Goal: Task Accomplishment & Management: Manage account settings

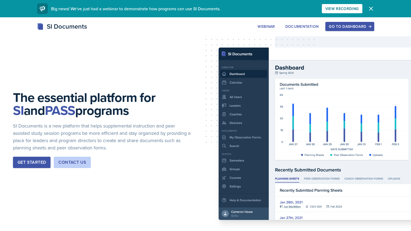
click at [362, 29] on div "Go to Dashboard" at bounding box center [350, 26] width 42 height 4
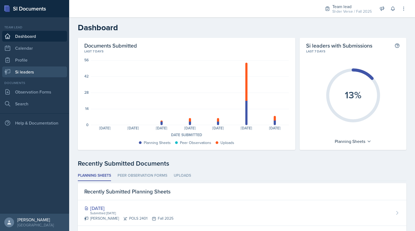
click at [20, 68] on link "Si leaders" at bounding box center [34, 71] width 65 height 11
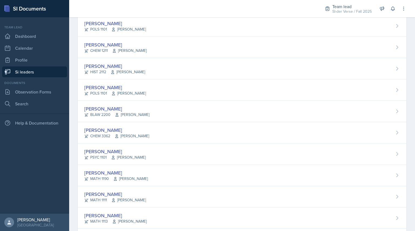
scroll to position [228, 0]
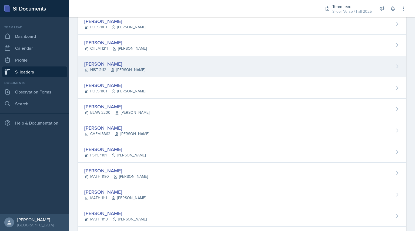
click at [93, 63] on div "[PERSON_NAME]" at bounding box center [114, 63] width 61 height 7
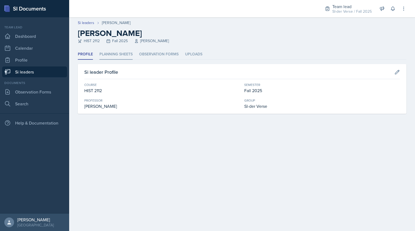
click at [120, 53] on li "Planning Sheets" at bounding box center [115, 54] width 33 height 11
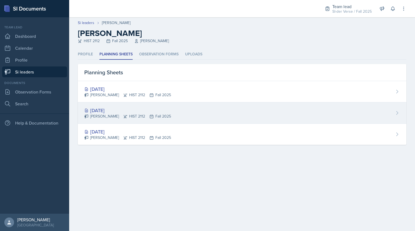
click at [106, 114] on div "Madie Houser HIST 2112 Fall 2025" at bounding box center [127, 116] width 87 height 6
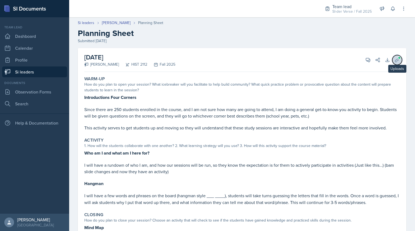
click at [393, 63] on button "Uploads" at bounding box center [397, 60] width 10 height 10
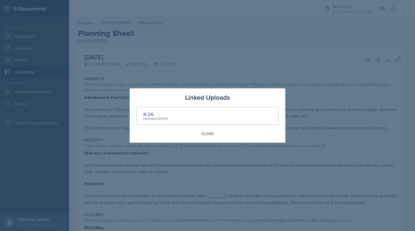
click at [151, 116] on div "Uploaded [DATE]" at bounding box center [155, 118] width 25 height 5
click at [149, 114] on div "8/26" at bounding box center [155, 113] width 25 height 7
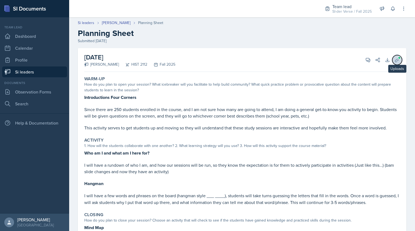
click at [392, 63] on button "Uploads" at bounding box center [397, 60] width 10 height 10
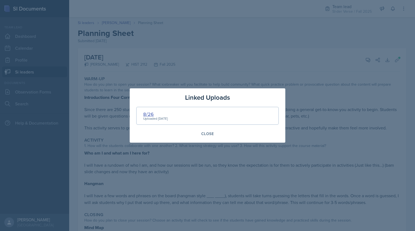
click at [149, 115] on div "8/26" at bounding box center [155, 113] width 25 height 7
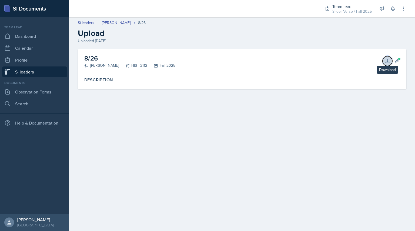
click at [386, 60] on icon at bounding box center [387, 60] width 5 height 5
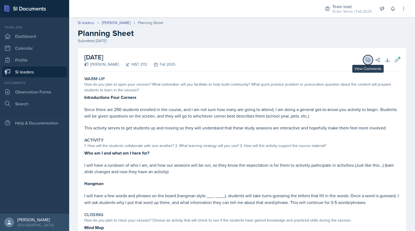
click at [365, 59] on icon at bounding box center [367, 59] width 5 height 5
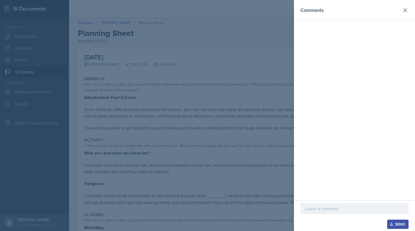
click at [333, 208] on p at bounding box center [354, 208] width 99 height 6
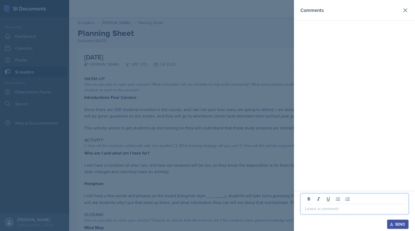
click at [321, 209] on p at bounding box center [354, 208] width 99 height 6
